Goal: Check status: Check status

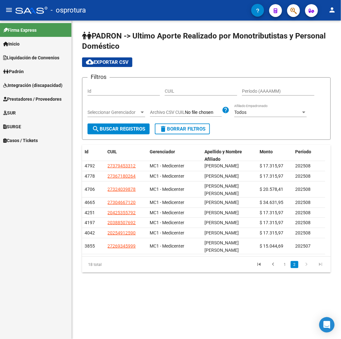
click at [265, 51] on h1 "PADRON -> Ultimo Aporte Realizado por Monotributistas y Personal Doméstico" at bounding box center [206, 41] width 249 height 21
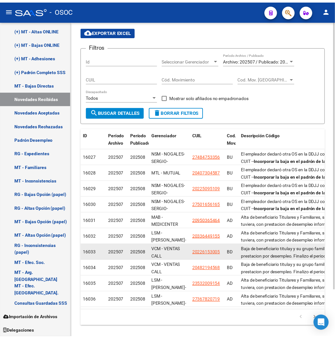
scroll to position [56, 0]
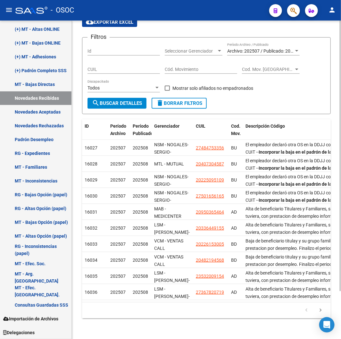
click at [168, 23] on app-list-header "EXPLORADOR DE ARCHIVOS -> SSS -> Novedades informadas por SSS cloud_download Ex…" at bounding box center [206, 52] width 249 height 123
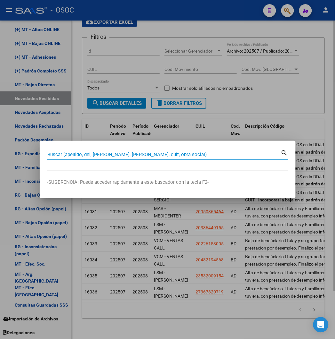
paste input "27412020621"
type input "27412020621"
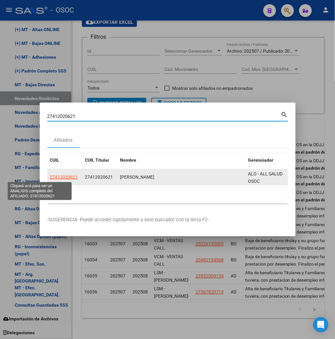
click at [50, 177] on span "27412020621" at bounding box center [64, 176] width 28 height 5
type textarea "27412020621"
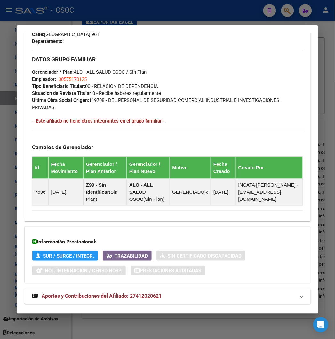
scroll to position [363, 0]
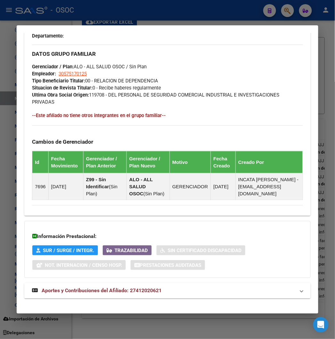
click at [86, 283] on mat-expansion-panel-header "Aportes y Contribuciones del Afiliado: 27412020621" at bounding box center [167, 290] width 286 height 15
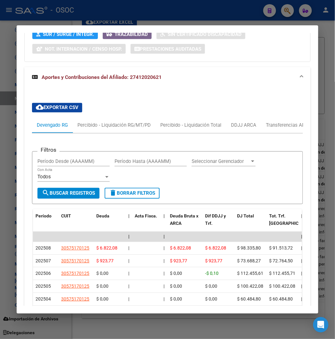
scroll to position [640, 0]
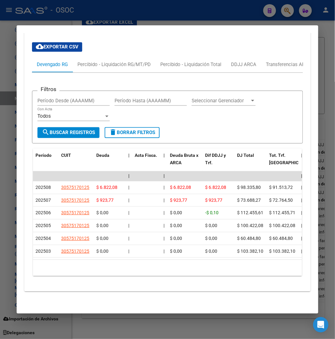
drag, startPoint x: 72, startPoint y: 259, endPoint x: 82, endPoint y: 257, distance: 10.9
click at [81, 257] on div "Período CUIT Deuda | Acta Fisca. | Deuda Bruta x ARCA Dif DDJJ y Trf. DJ Total …" at bounding box center [167, 212] width 269 height 127
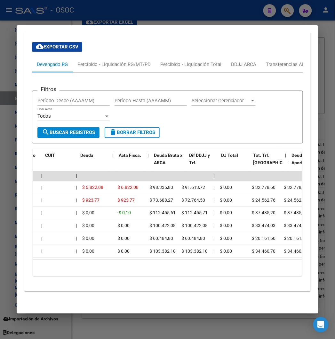
scroll to position [0, 0]
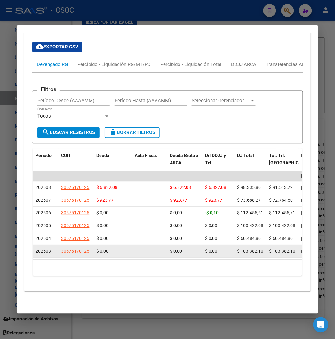
click at [37, 249] on span "202503" at bounding box center [43, 251] width 15 height 5
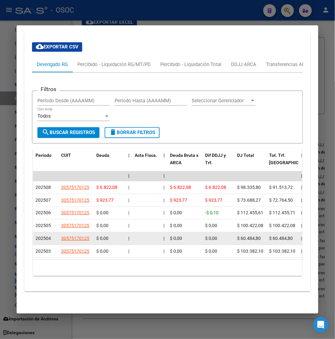
click at [37, 236] on datatable-body-cell "202504" at bounding box center [46, 238] width 26 height 12
click at [37, 235] on div "202504" at bounding box center [46, 238] width 20 height 7
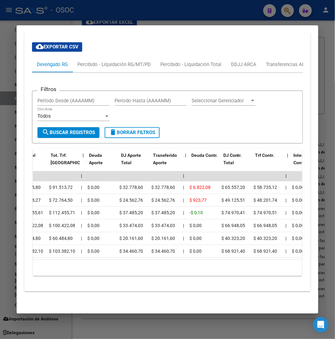
scroll to position [0, 91]
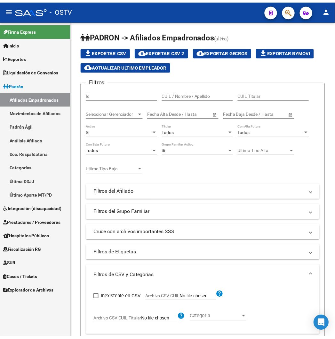
scroll to position [93, 0]
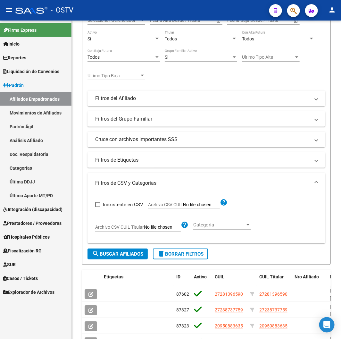
click at [174, 13] on div "- OSTV" at bounding box center [139, 10] width 249 height 14
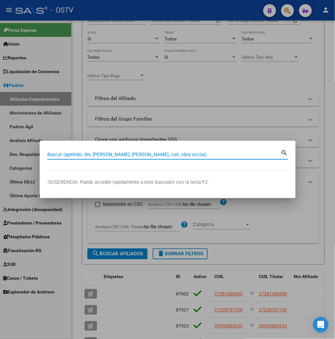
paste input "20326362728"
type input "20326362728"
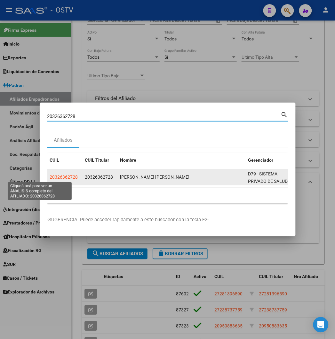
click at [50, 177] on span "20326362728" at bounding box center [64, 176] width 28 height 5
type textarea "20326362728"
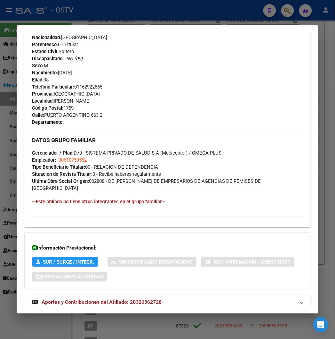
scroll to position [289, 0]
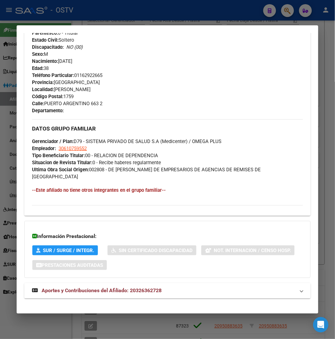
drag, startPoint x: 114, startPoint y: 284, endPoint x: 116, endPoint y: 262, distance: 22.5
click at [113, 287] on span "Aportes y Contribuciones del Afiliado: 20326362728" at bounding box center [102, 290] width 120 height 6
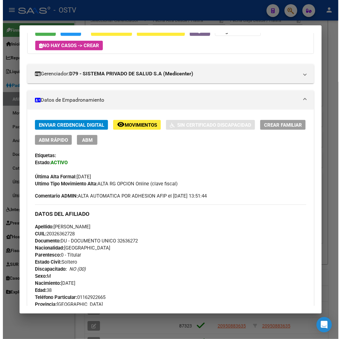
scroll to position [83, 0]
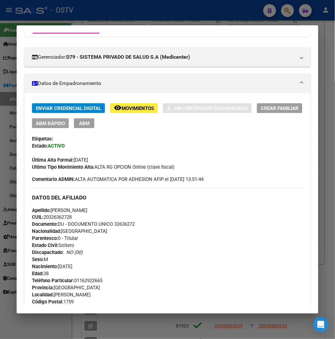
click at [84, 21] on div at bounding box center [167, 169] width 335 height 339
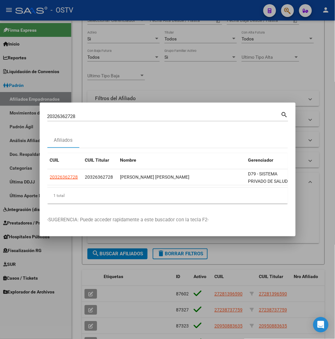
click at [90, 19] on div at bounding box center [167, 169] width 335 height 339
